Goal: Navigation & Orientation: Find specific page/section

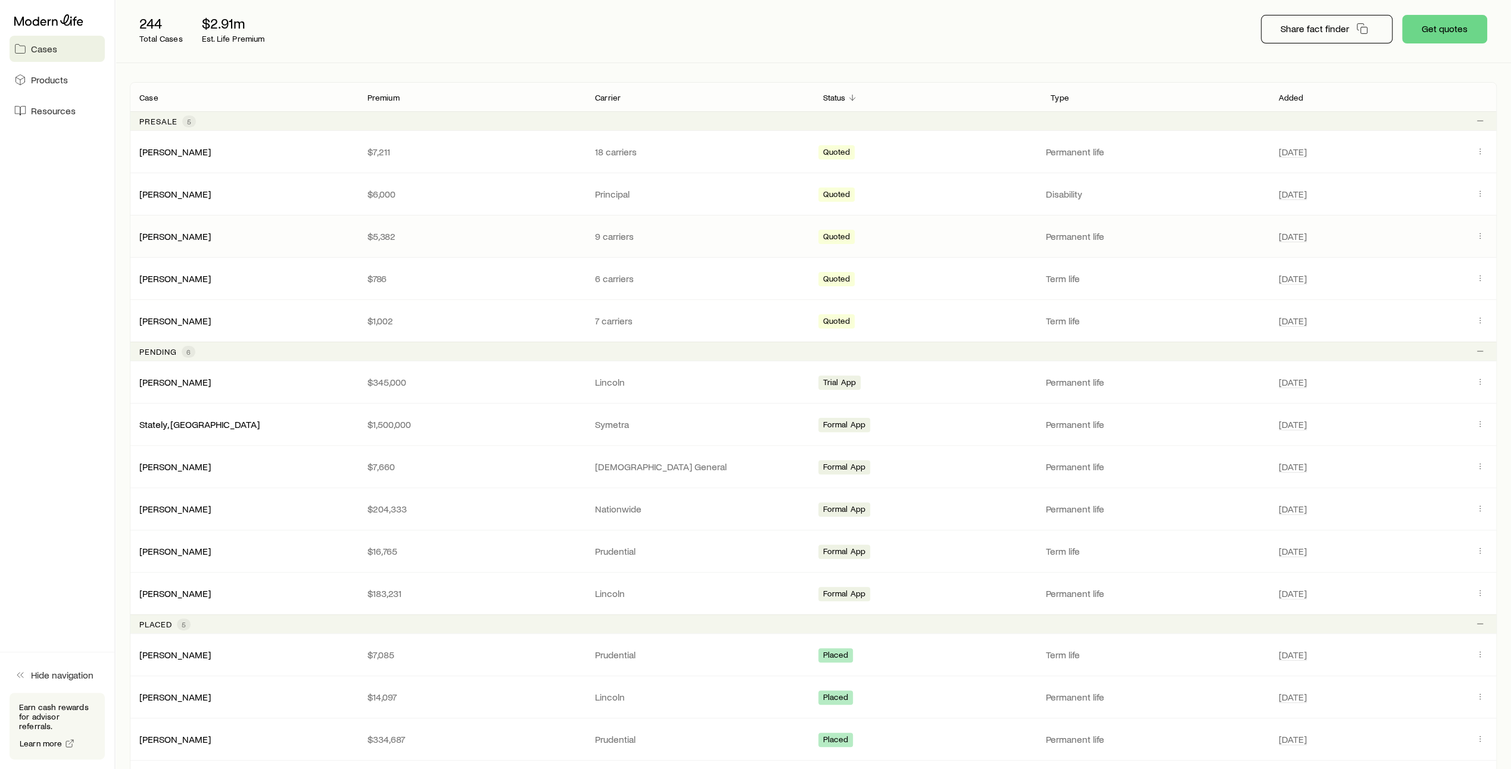
scroll to position [160, 0]
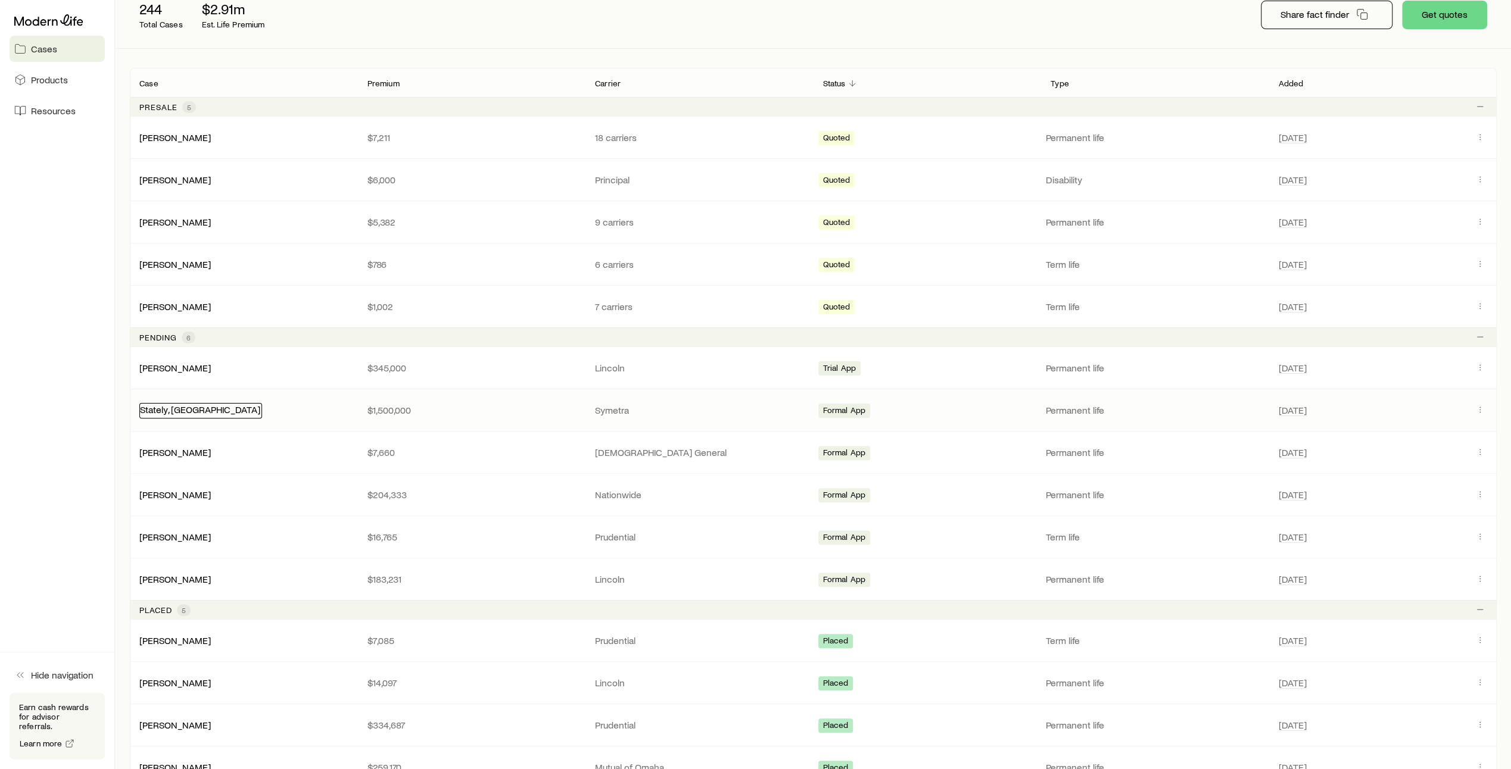
click at [171, 408] on link "Stately, [GEOGRAPHIC_DATA]" at bounding box center [200, 409] width 120 height 11
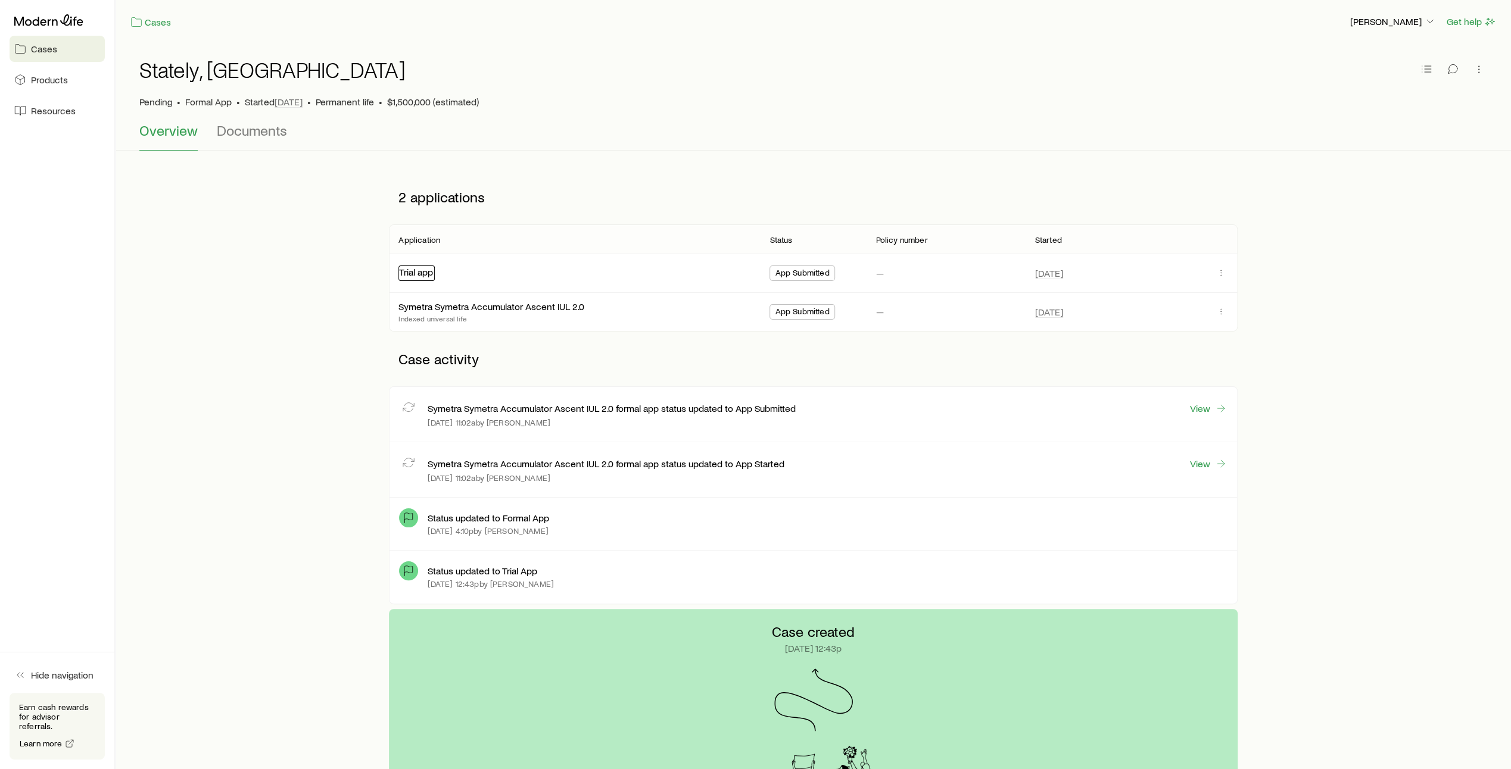
click at [422, 276] on link "Trial app" at bounding box center [416, 271] width 34 height 11
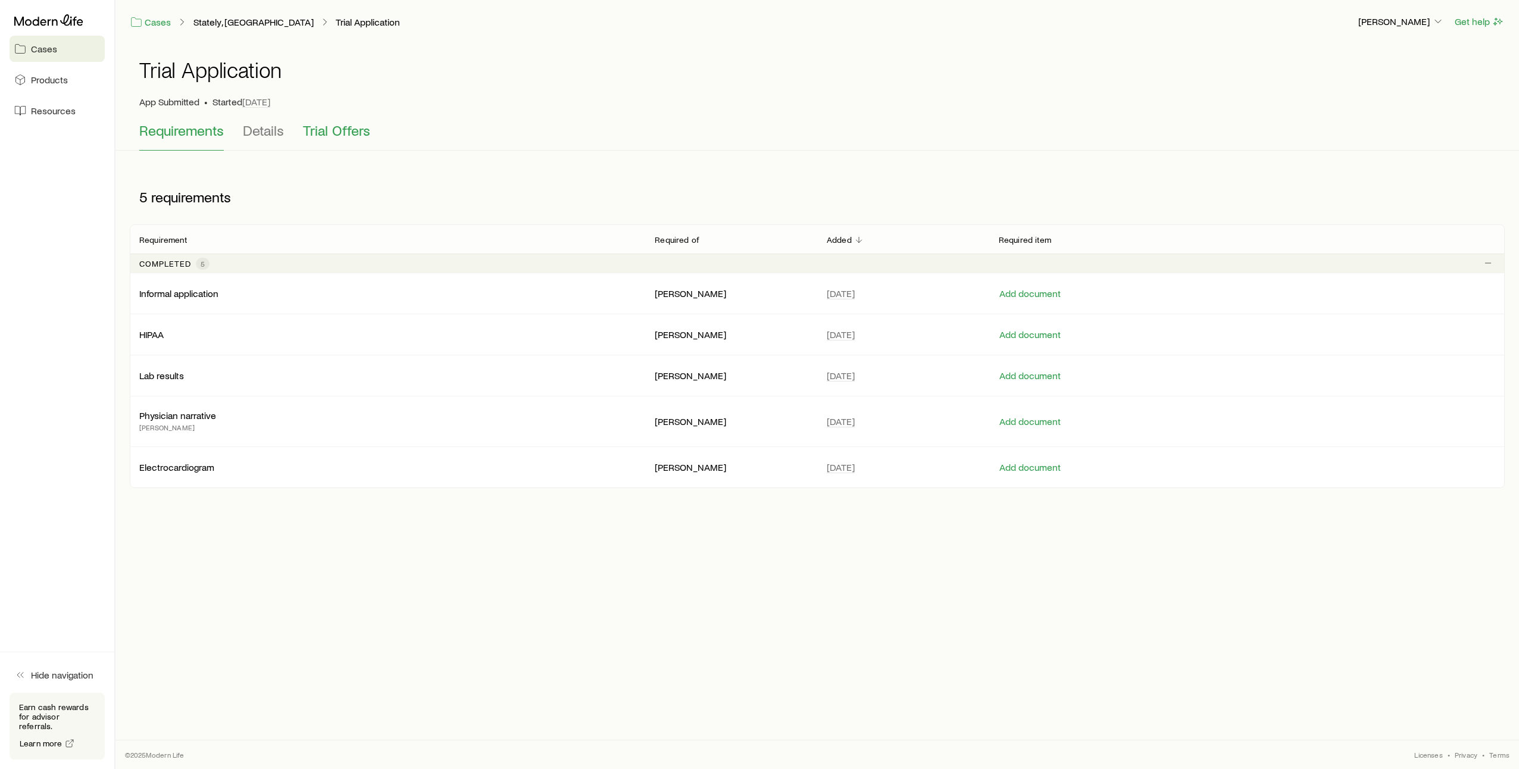
click at [343, 132] on span "Trial Offers" at bounding box center [336, 130] width 67 height 17
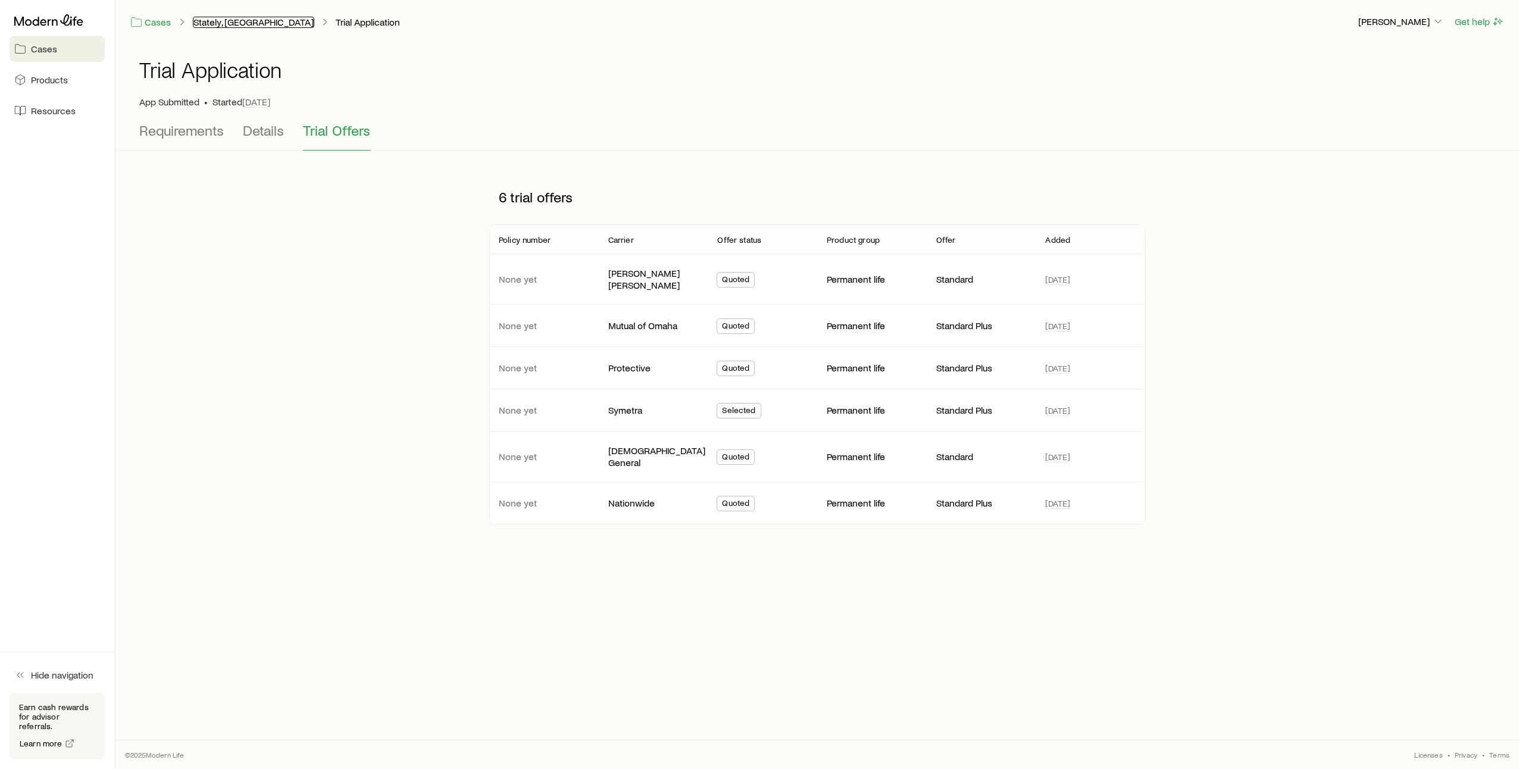
click at [224, 25] on link "Stately, [GEOGRAPHIC_DATA]" at bounding box center [253, 22] width 121 height 11
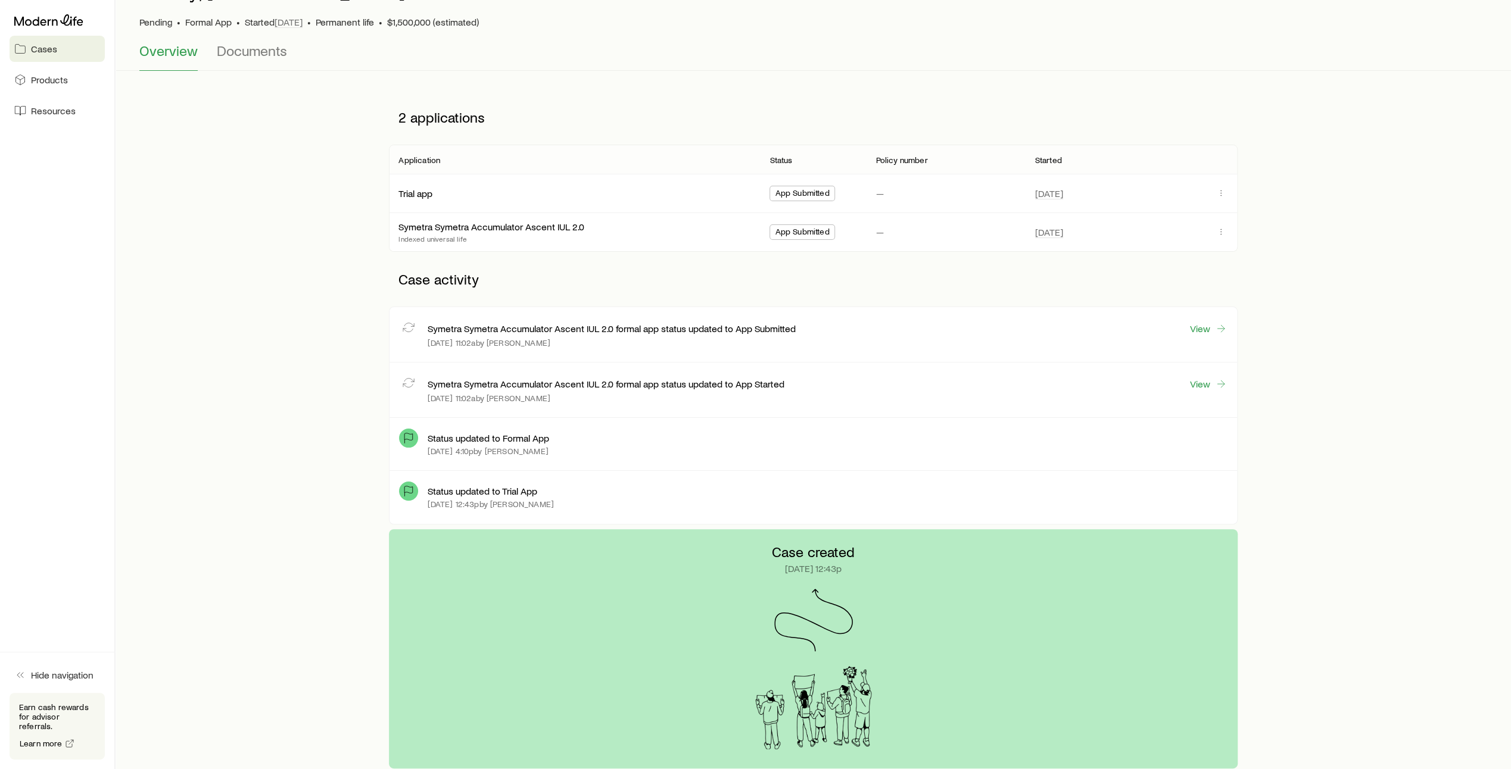
scroll to position [86, 0]
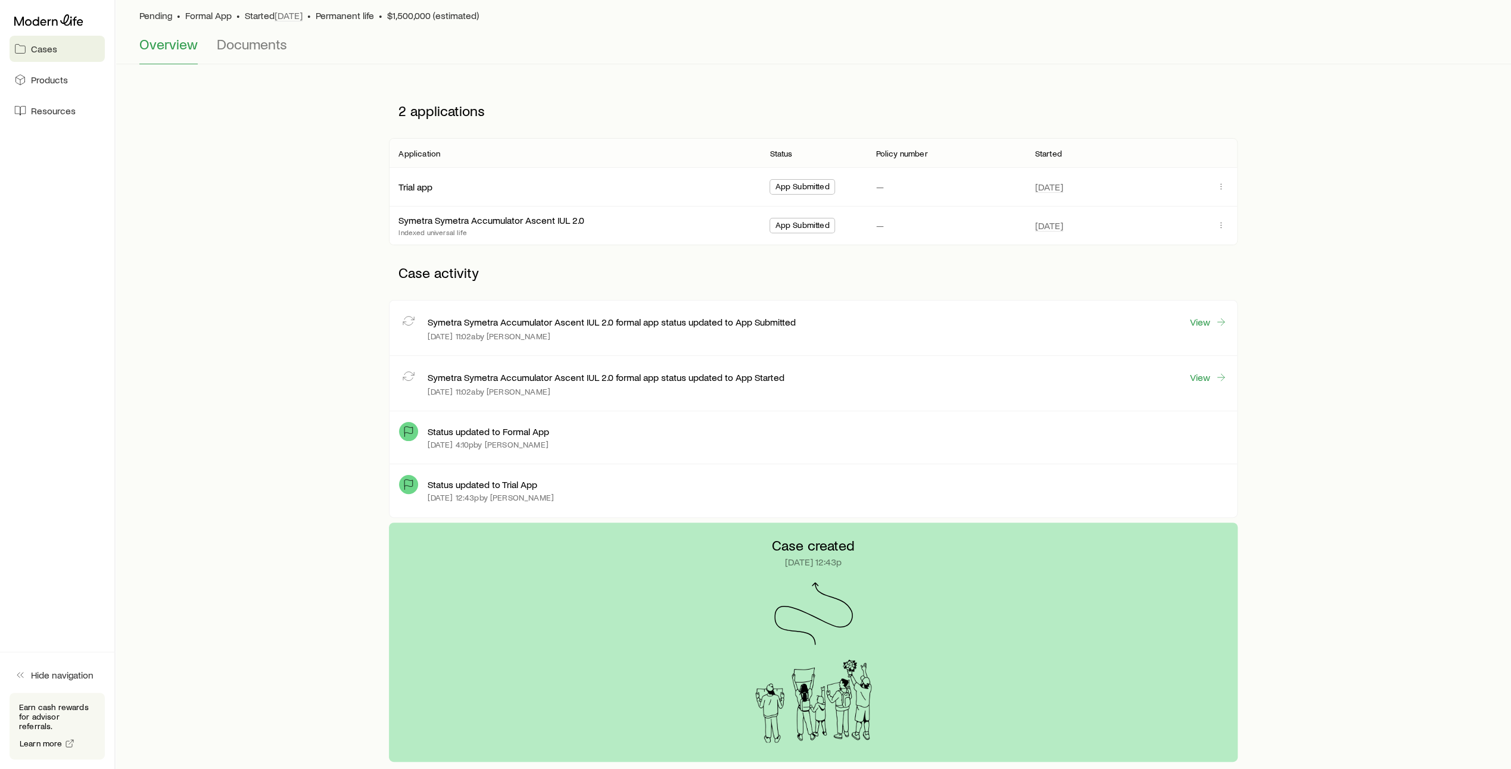
click at [249, 48] on span "Documents" at bounding box center [252, 44] width 70 height 17
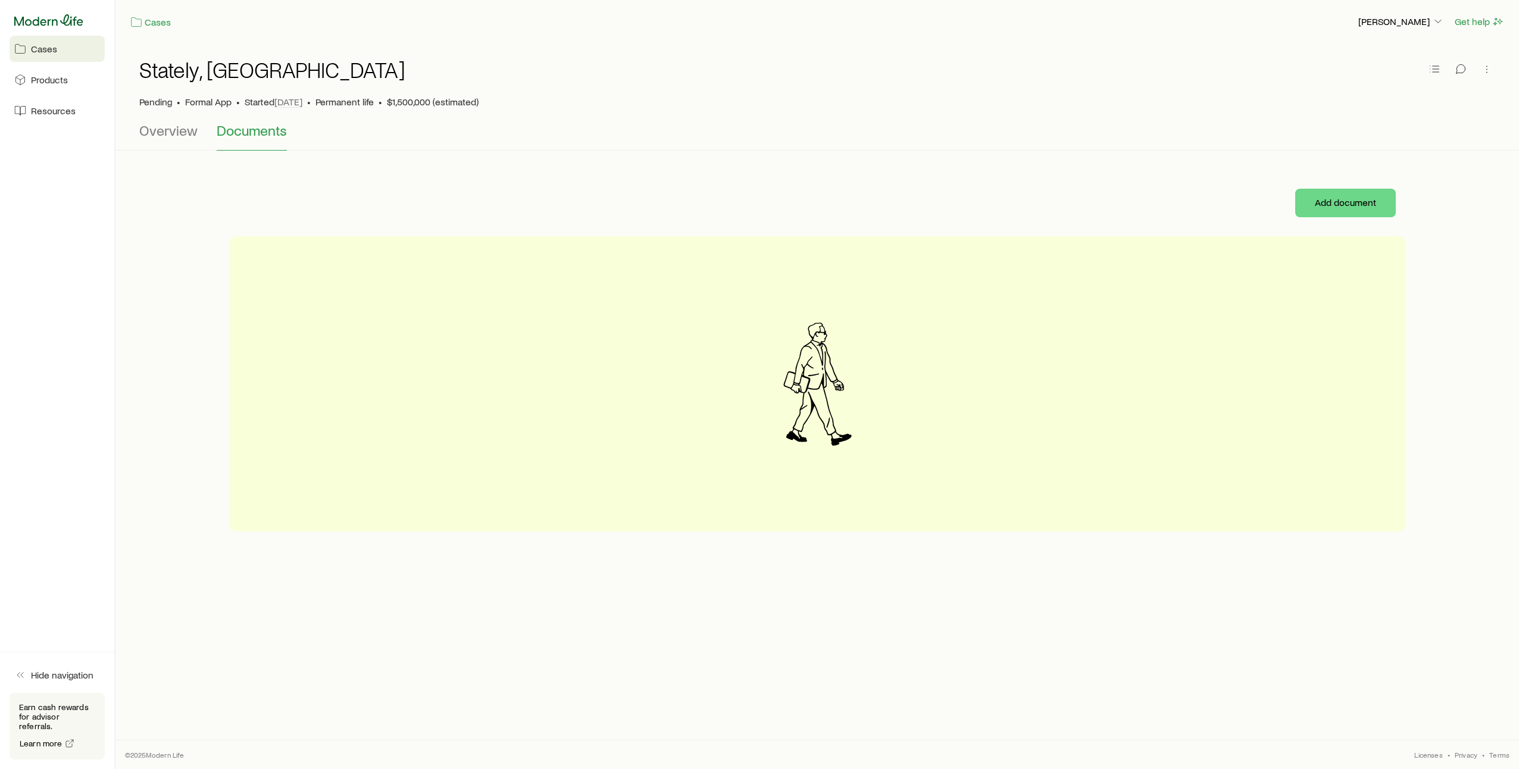
click at [65, 24] on icon at bounding box center [48, 19] width 69 height 11
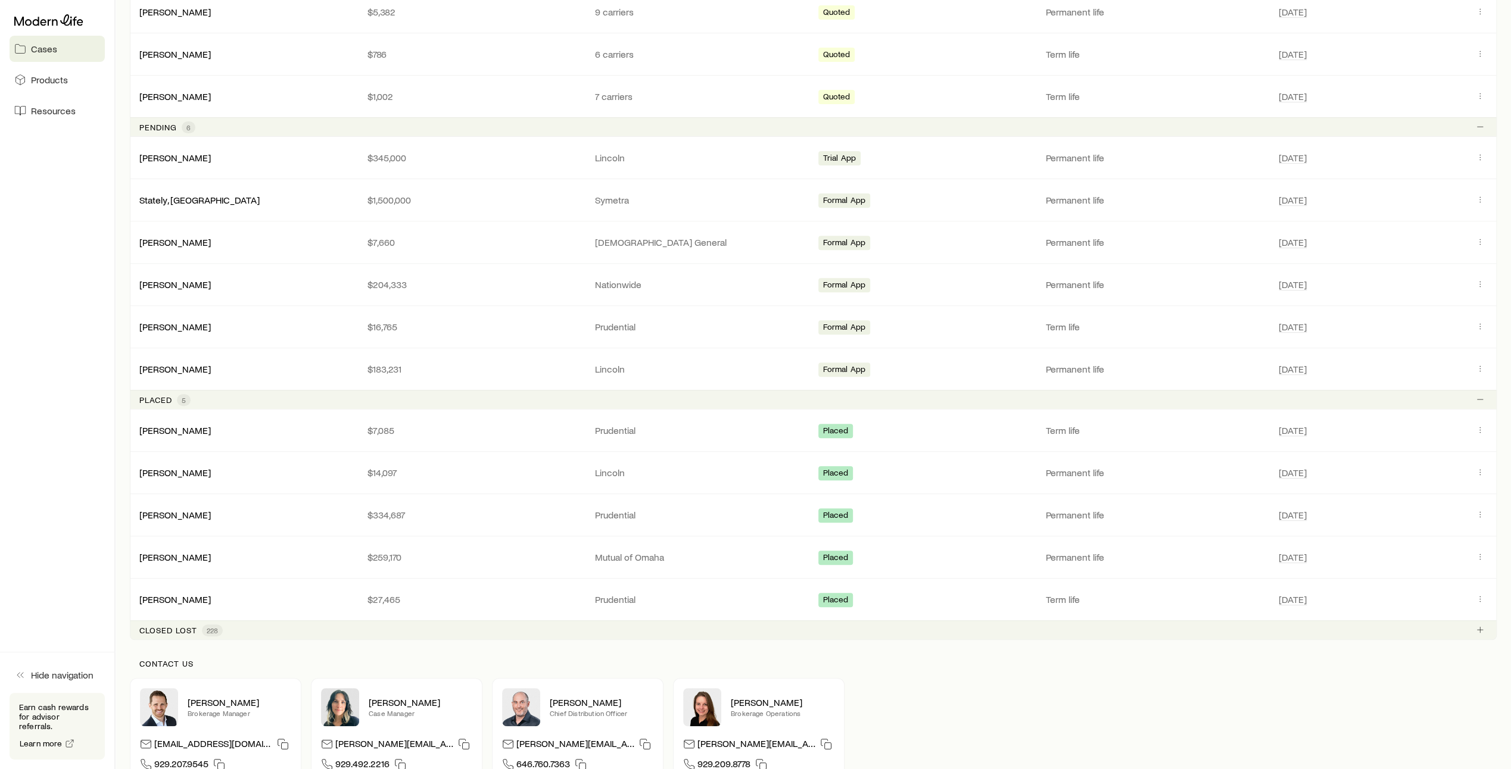
scroll to position [372, 0]
click at [192, 470] on link "[PERSON_NAME]" at bounding box center [175, 469] width 71 height 11
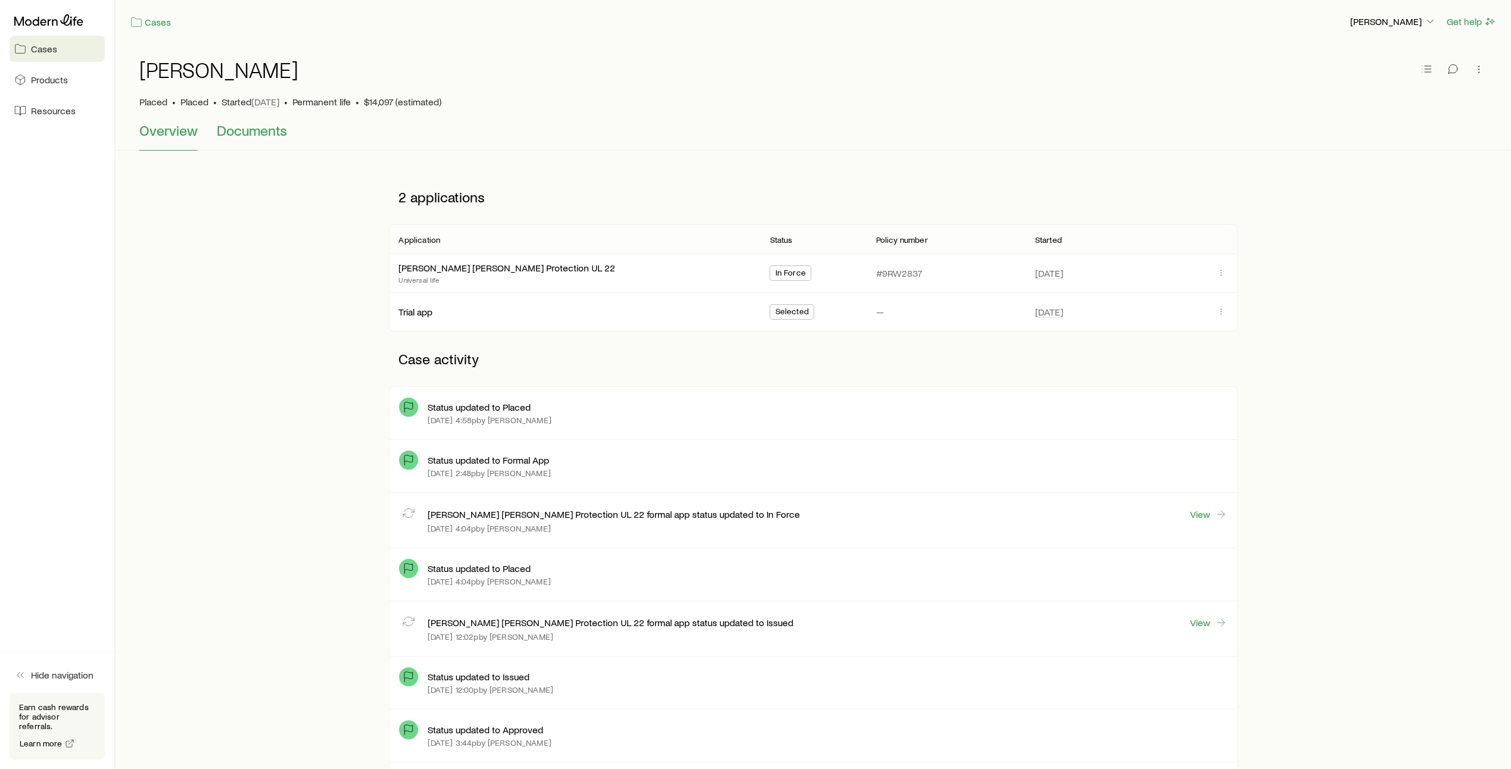
click at [246, 130] on span "Documents" at bounding box center [252, 130] width 70 height 17
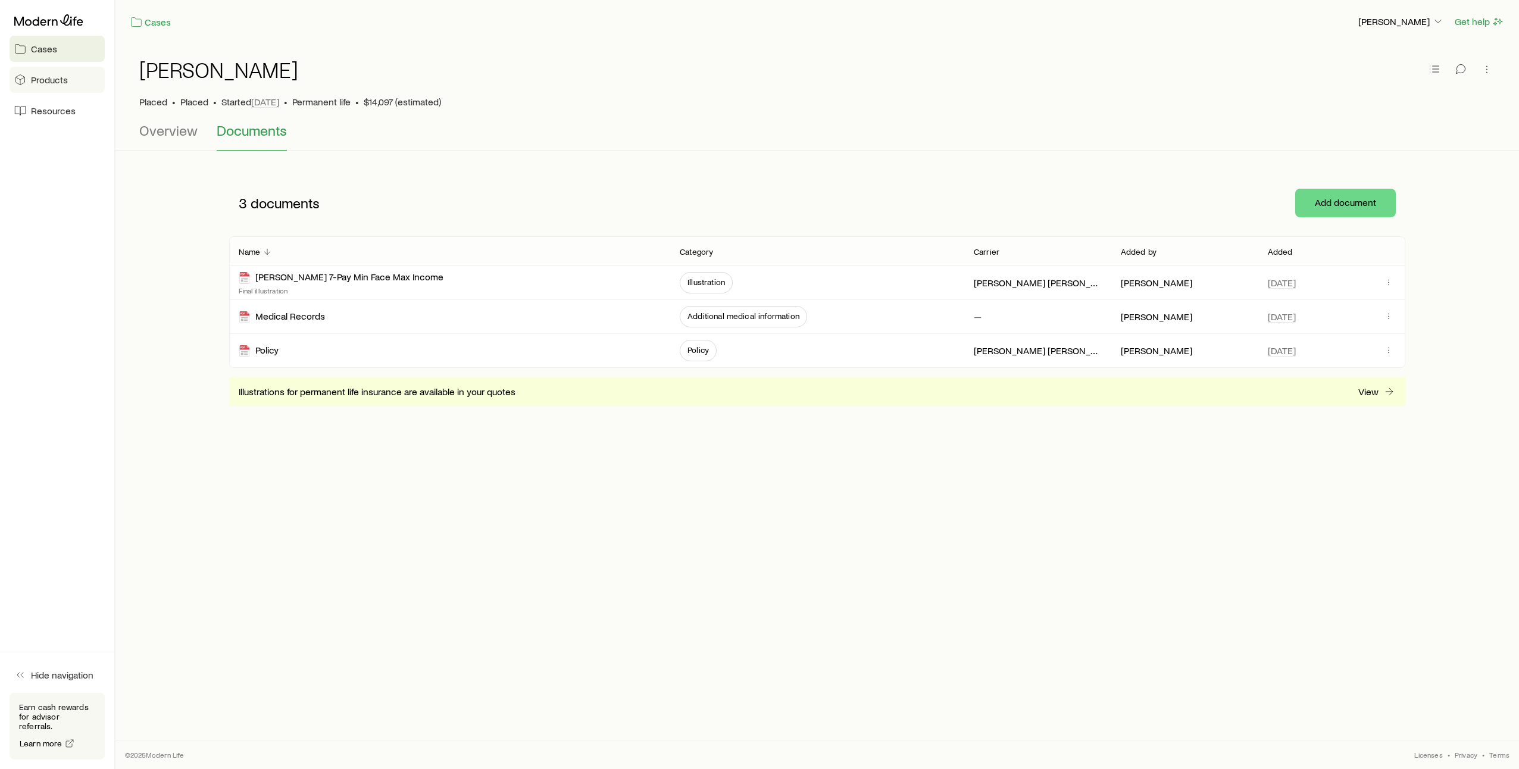
click at [44, 84] on span "Products" at bounding box center [49, 80] width 37 height 12
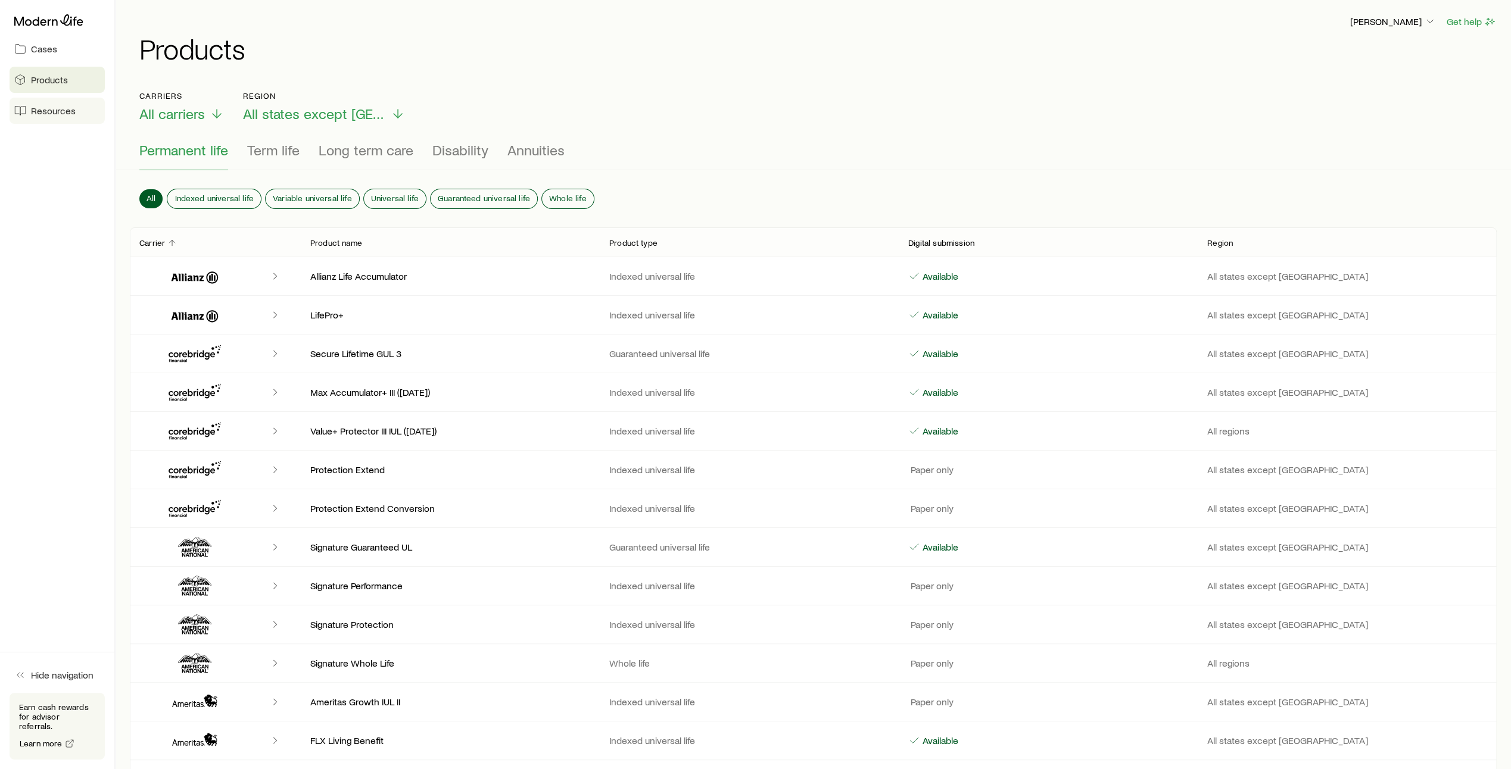
click at [54, 108] on span "Resources" at bounding box center [53, 111] width 45 height 12
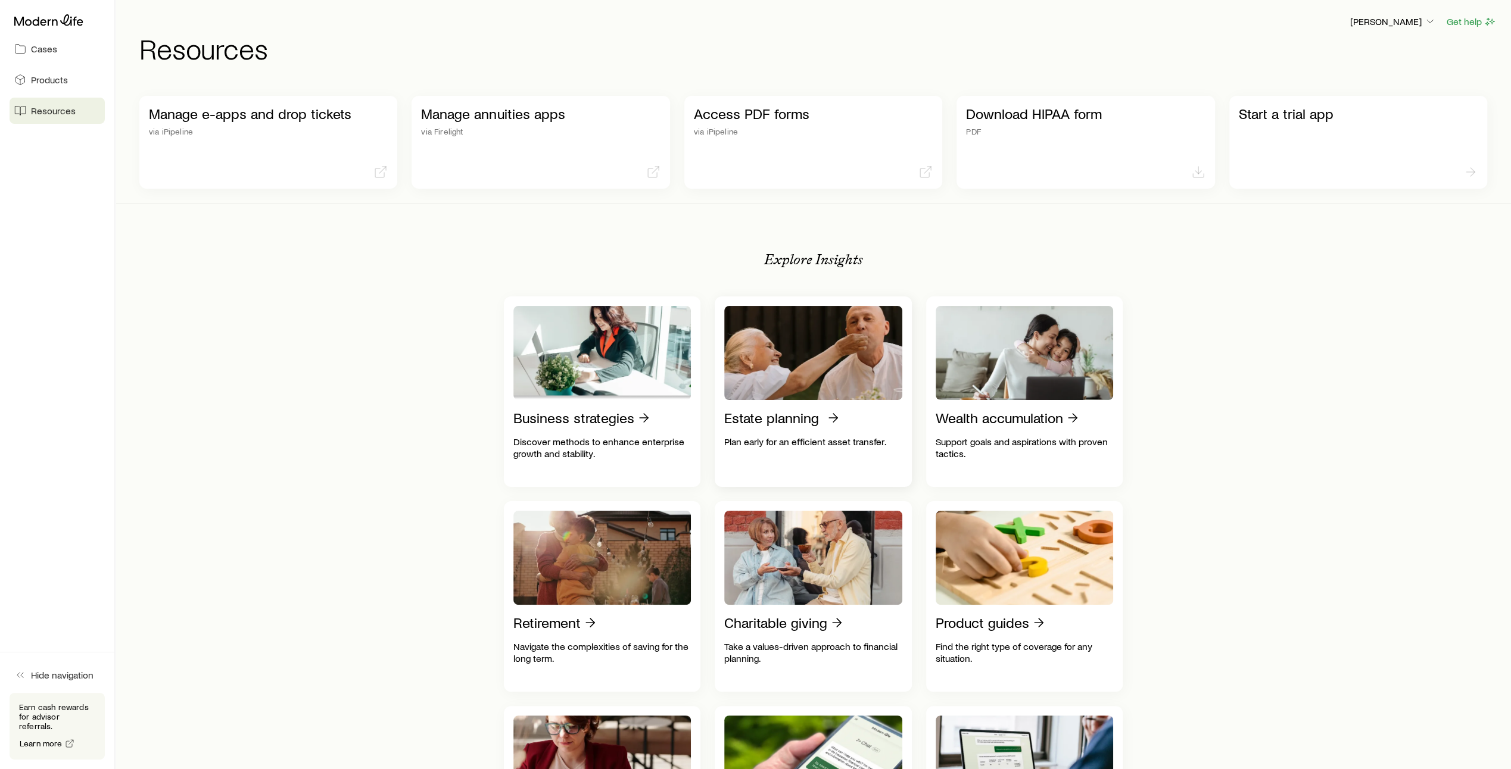
click at [779, 421] on p "Estate planning" at bounding box center [771, 418] width 95 height 17
click at [54, 23] on icon at bounding box center [48, 20] width 69 height 12
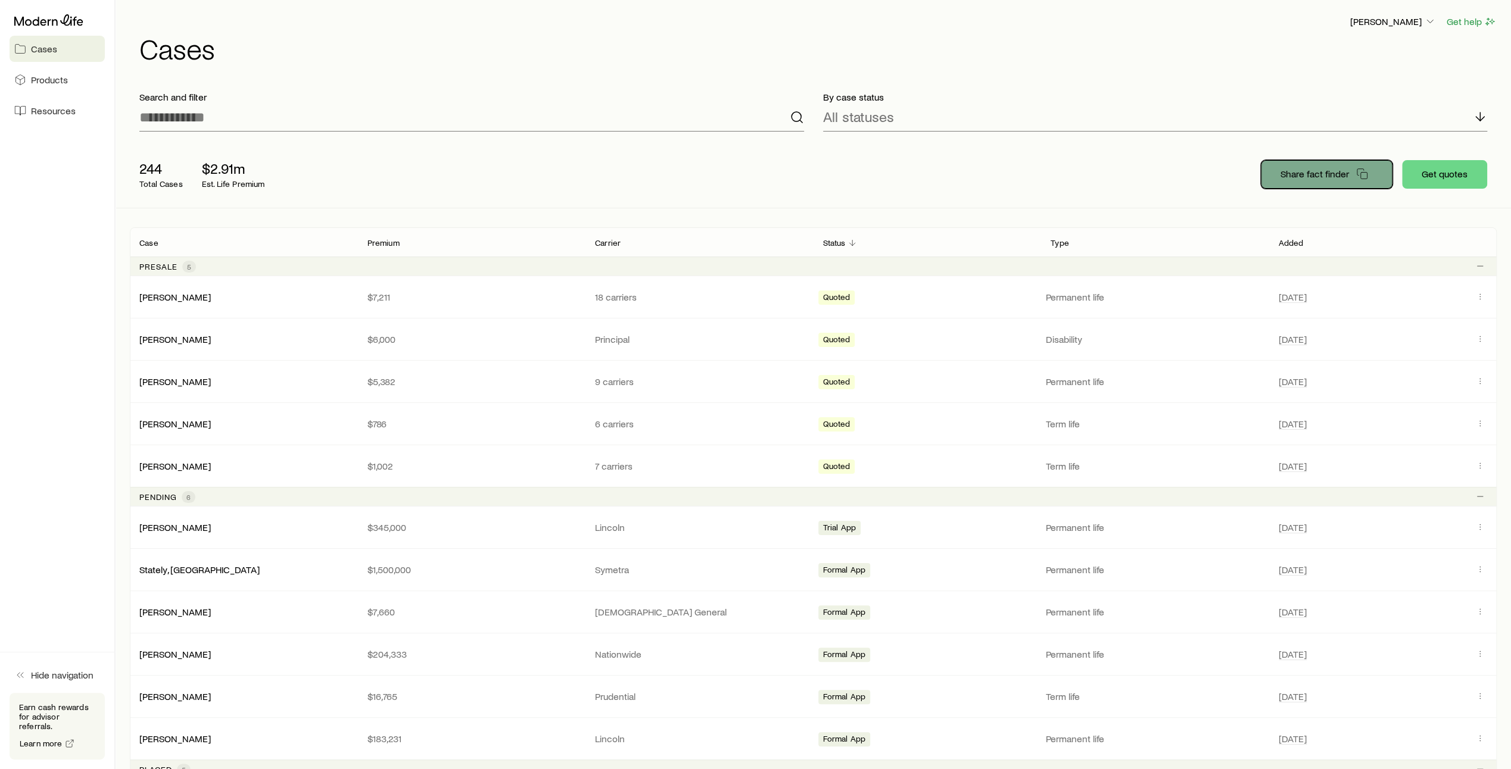
click at [1319, 177] on p "Share fact finder" at bounding box center [1314, 174] width 68 height 12
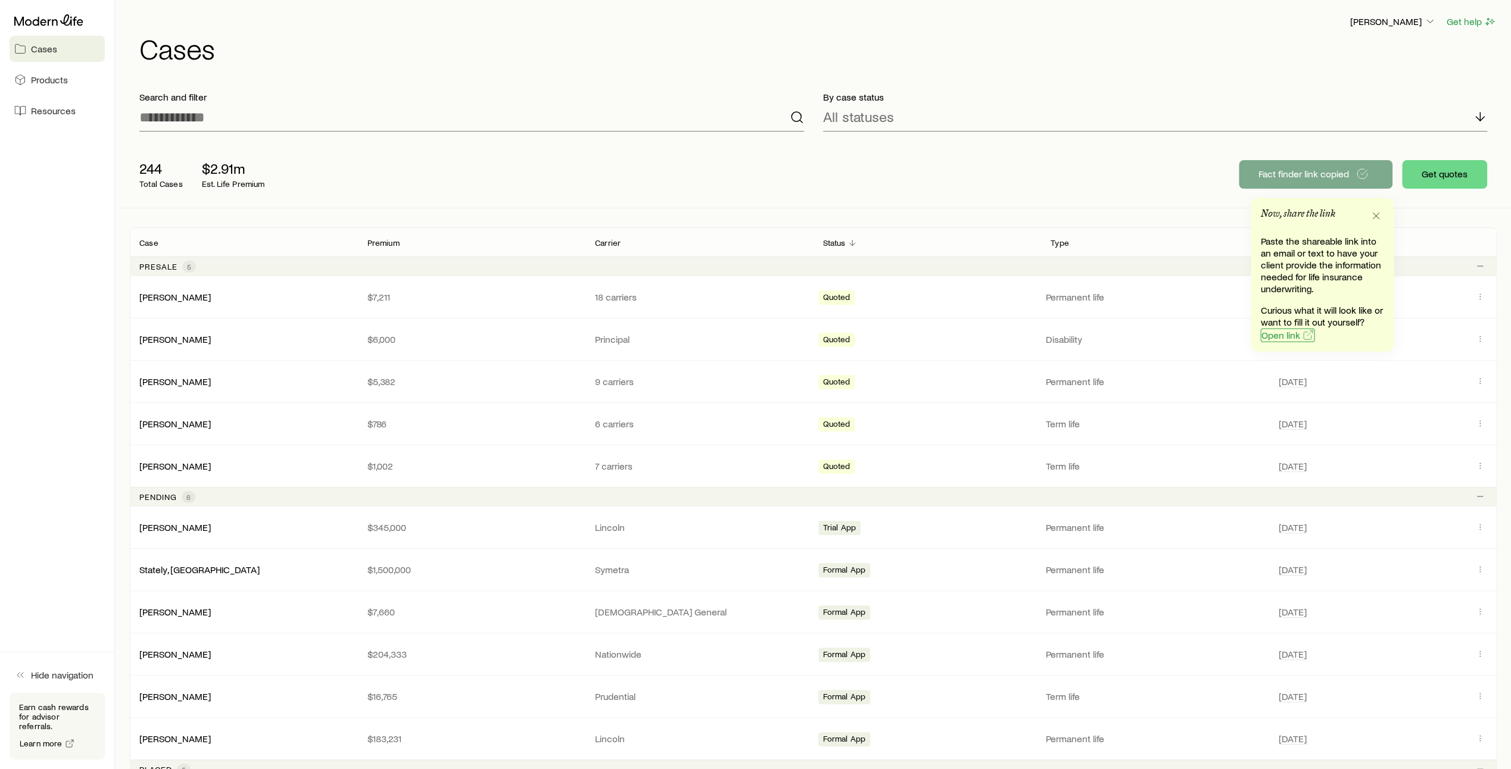
click at [1284, 336] on span "Open link" at bounding box center [1279, 335] width 39 height 10
click at [1427, 23] on icon "button" at bounding box center [1430, 21] width 12 height 12
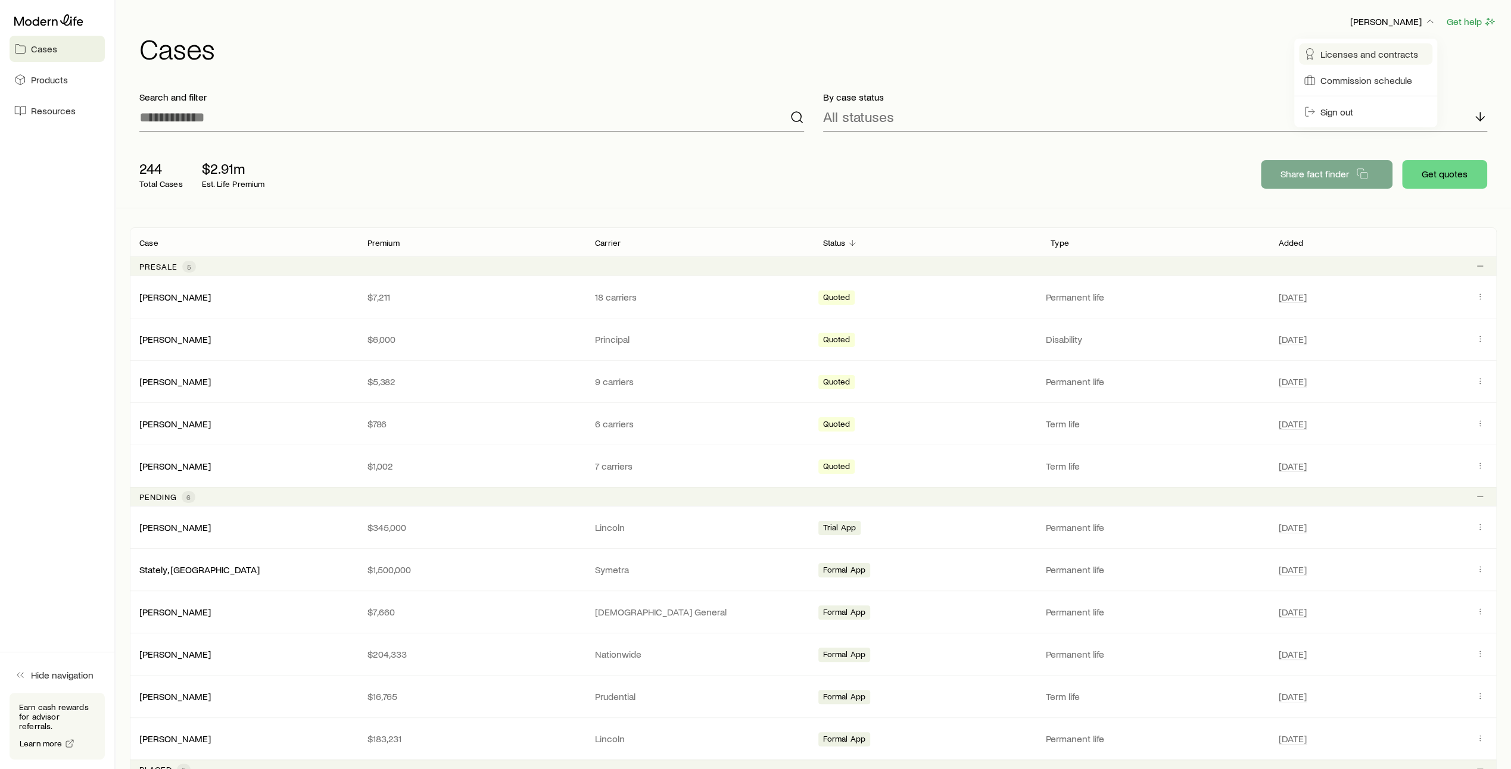
click at [1400, 55] on span "Licenses and contracts" at bounding box center [1369, 54] width 98 height 12
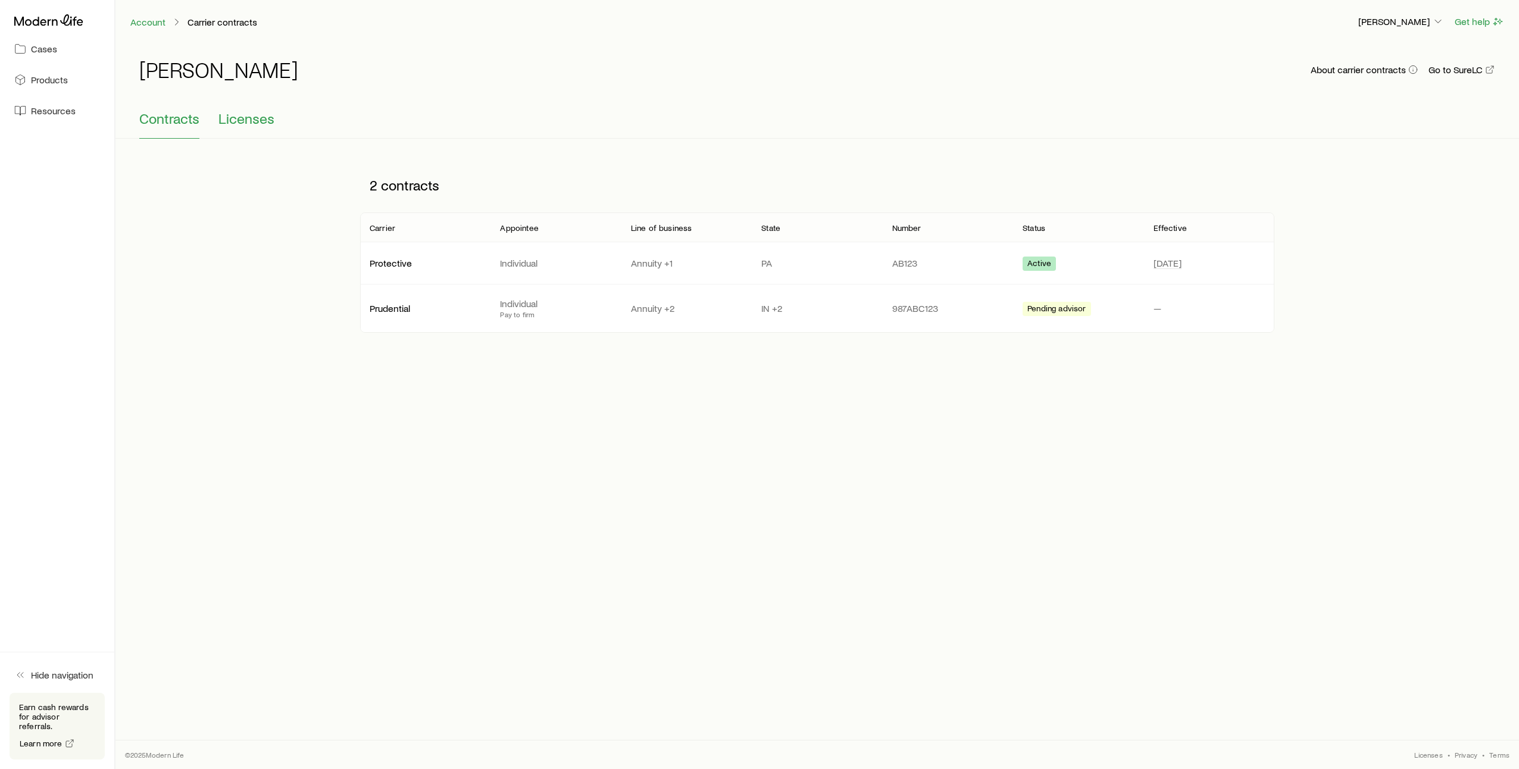
click at [252, 116] on span "Licenses" at bounding box center [247, 118] width 56 height 17
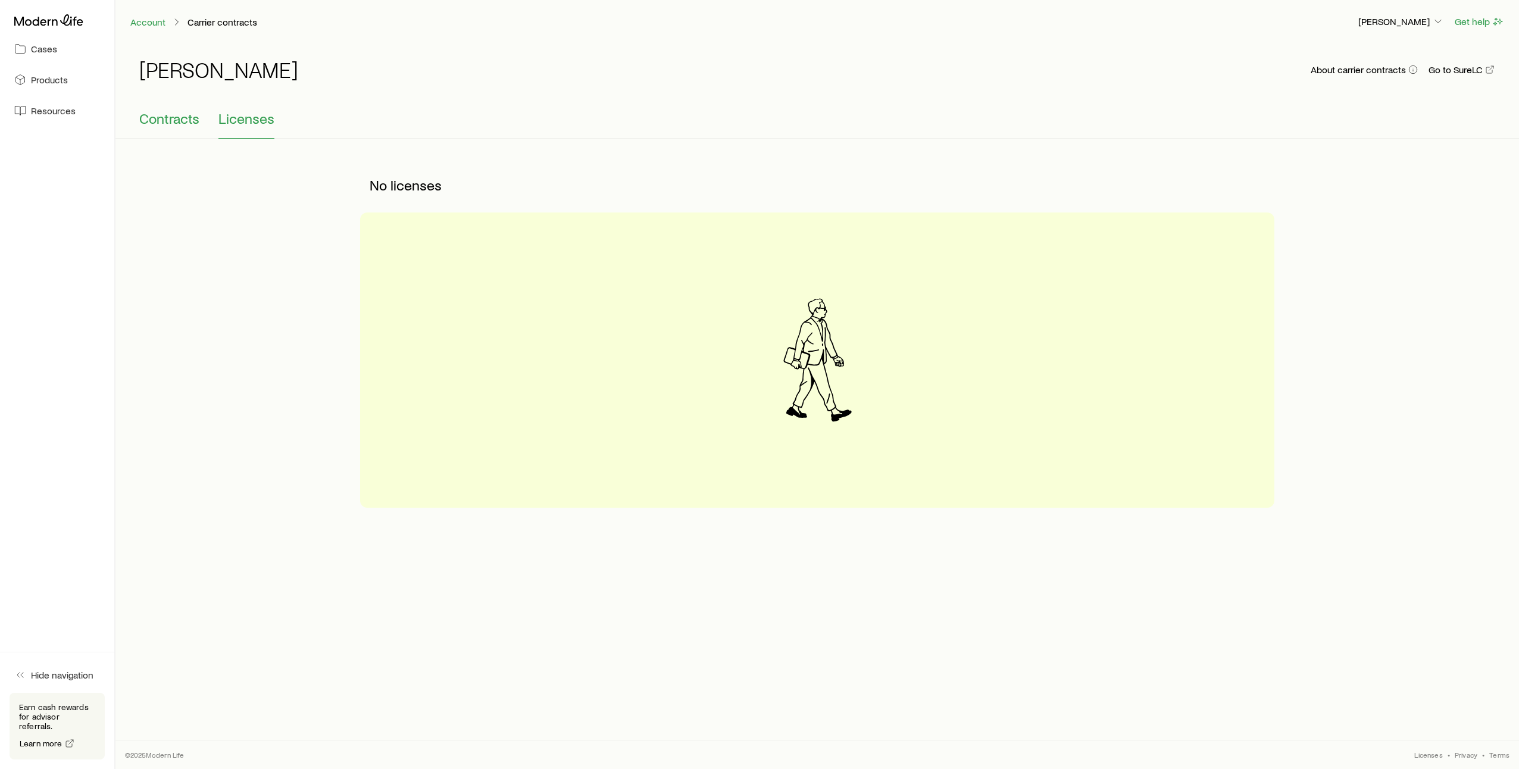
click at [163, 118] on span "Contracts" at bounding box center [169, 118] width 60 height 17
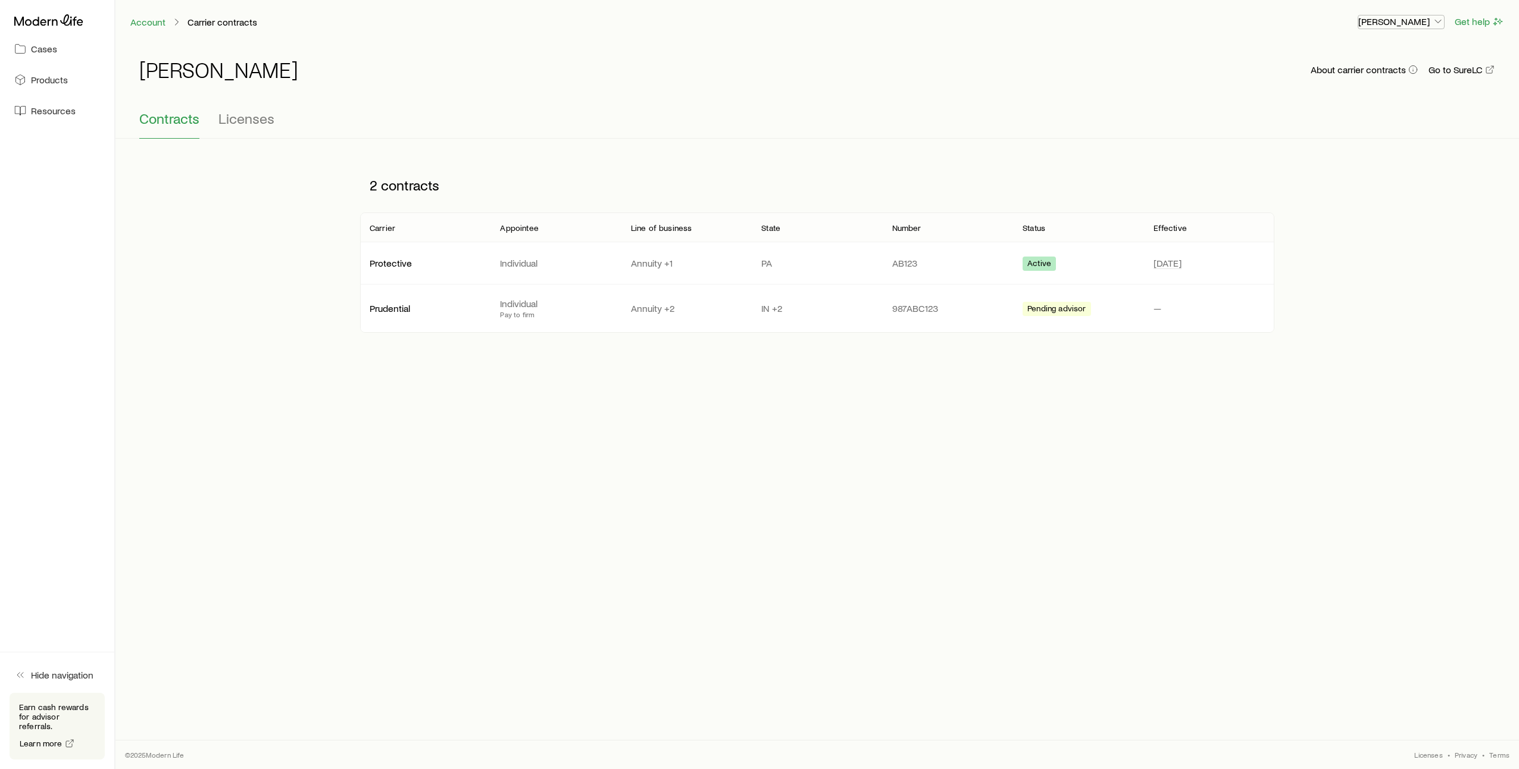
click at [1431, 21] on p "[PERSON_NAME]" at bounding box center [1402, 21] width 86 height 12
click at [1206, 59] on div "[PERSON_NAME] About carrier contracts Go to SureLC" at bounding box center [817, 77] width 1356 height 38
click at [66, 21] on icon at bounding box center [48, 19] width 69 height 11
